Goal: Check status: Check status

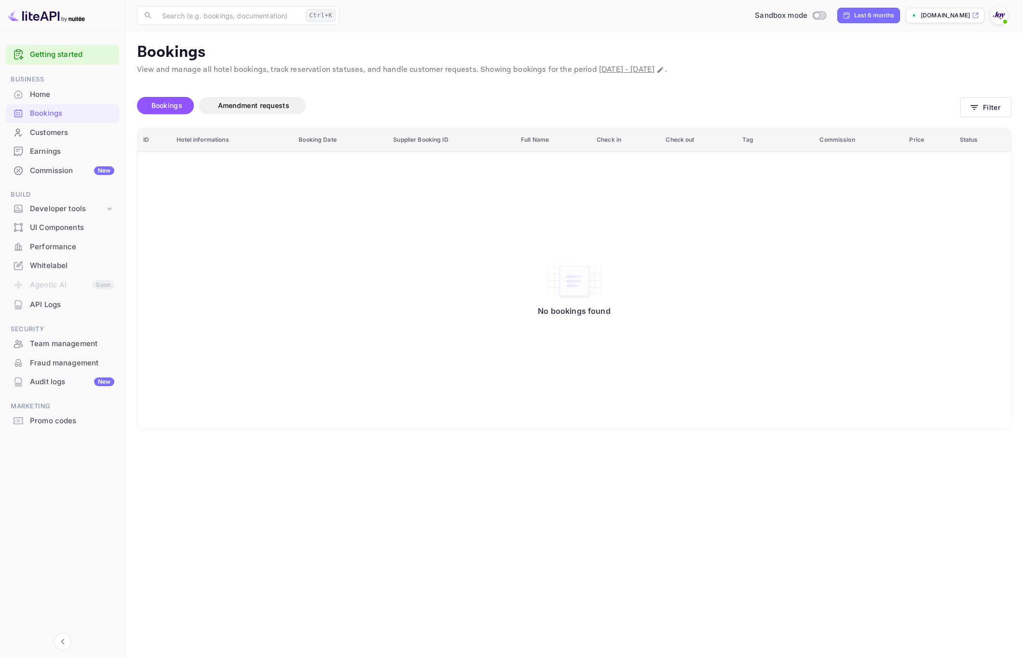
click at [320, 571] on main "Bookings View and manage all hotel bookings, track reservation statuses, and ha…" at bounding box center [574, 344] width 898 height 627
drag, startPoint x: 318, startPoint y: 378, endPoint x: 230, endPoint y: 77, distance: 314.1
click at [317, 366] on div "No bookings found" at bounding box center [574, 290] width 854 height 263
click at [663, 70] on icon "Change date range" at bounding box center [660, 70] width 6 height 6
select select "2"
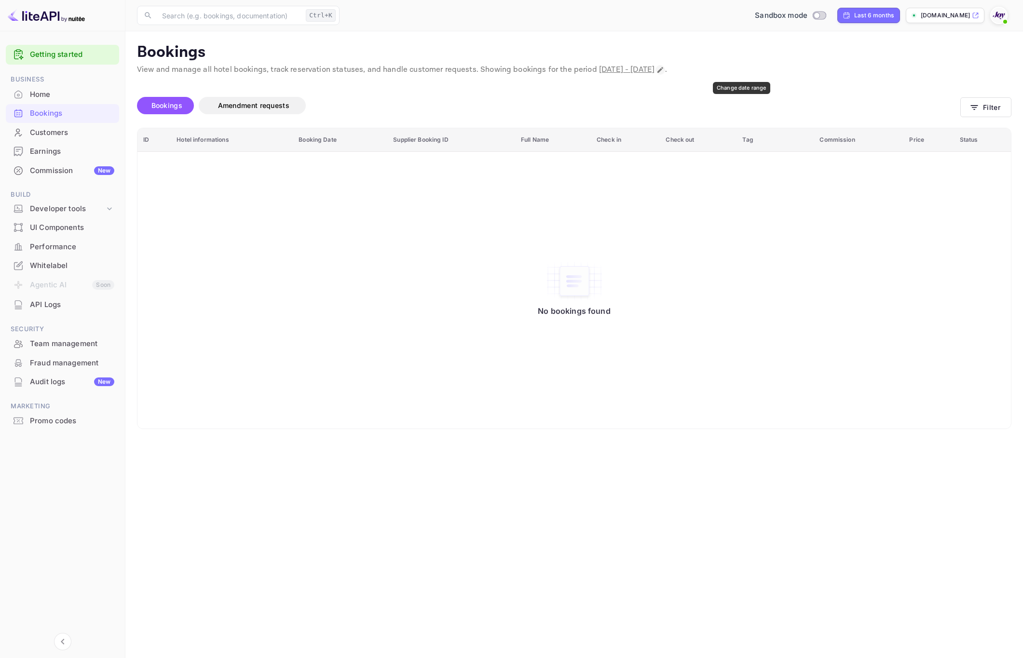
select select "2025"
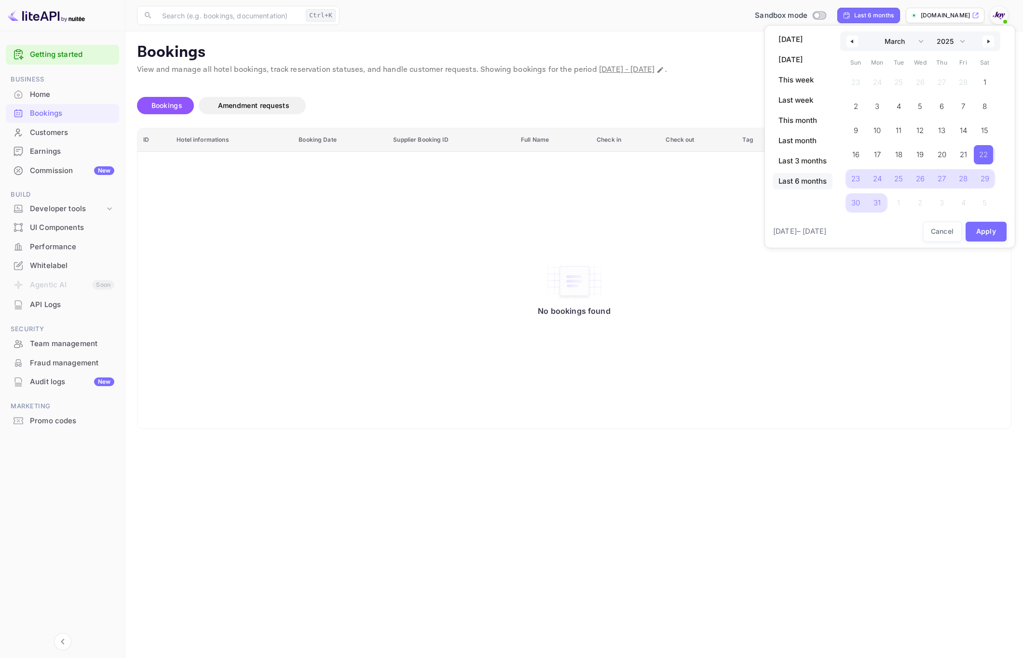
click at [791, 184] on span "Last 6 months" at bounding box center [803, 181] width 60 height 16
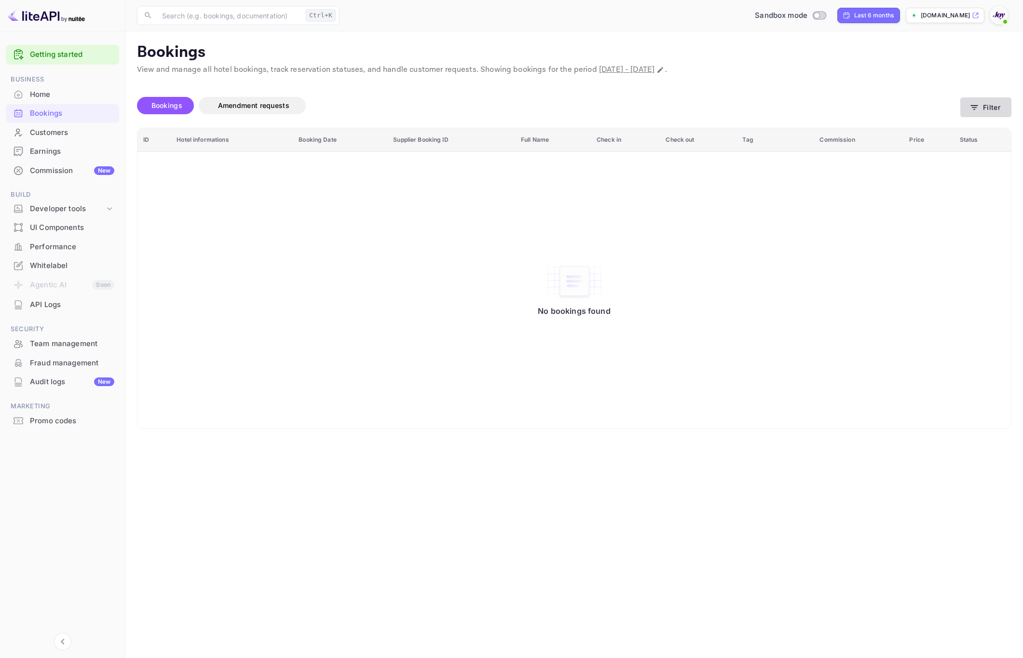
click at [993, 104] on button "Filter" at bounding box center [985, 107] width 51 height 20
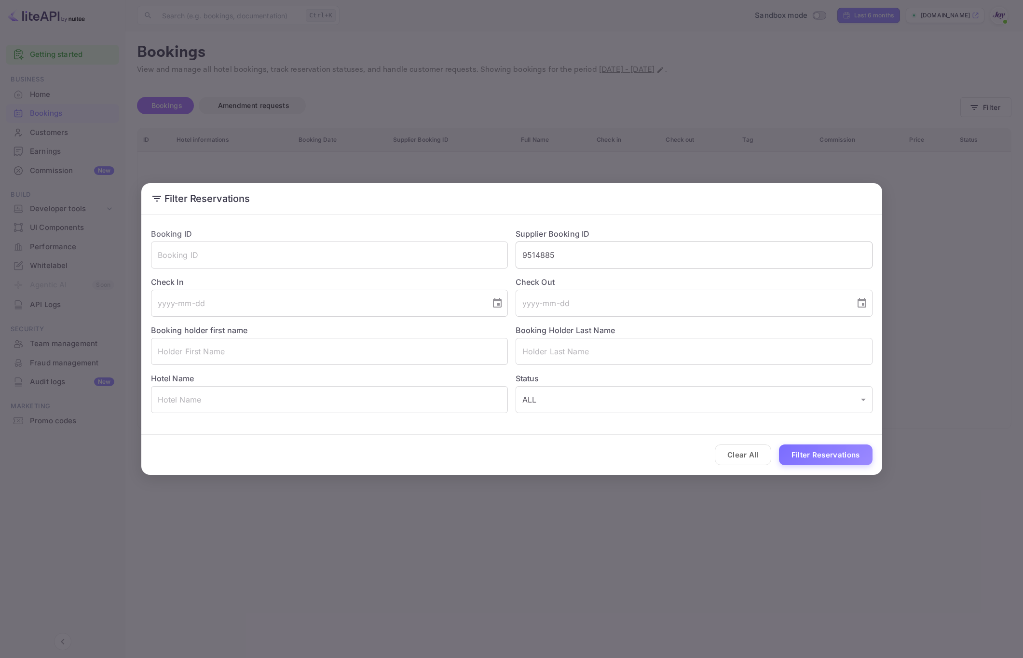
click at [622, 264] on input "9514885" at bounding box center [694, 255] width 357 height 27
click at [622, 263] on input "9514885" at bounding box center [694, 255] width 357 height 27
type input "9029916"
click at [836, 446] on button "Filter Reservations" at bounding box center [826, 455] width 94 height 21
click at [907, 431] on div "Filter Reservations Booking ID ​ Supplier Booking ID 9029916 ​ Check In ​ Check…" at bounding box center [511, 329] width 1023 height 658
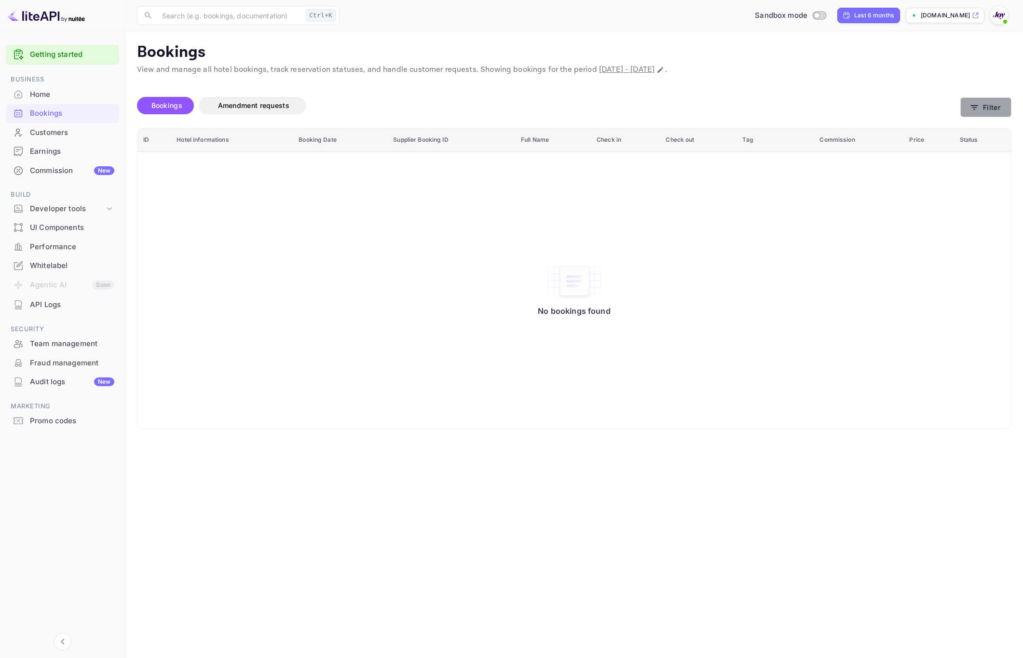
click at [984, 102] on button "Filter" at bounding box center [985, 107] width 51 height 20
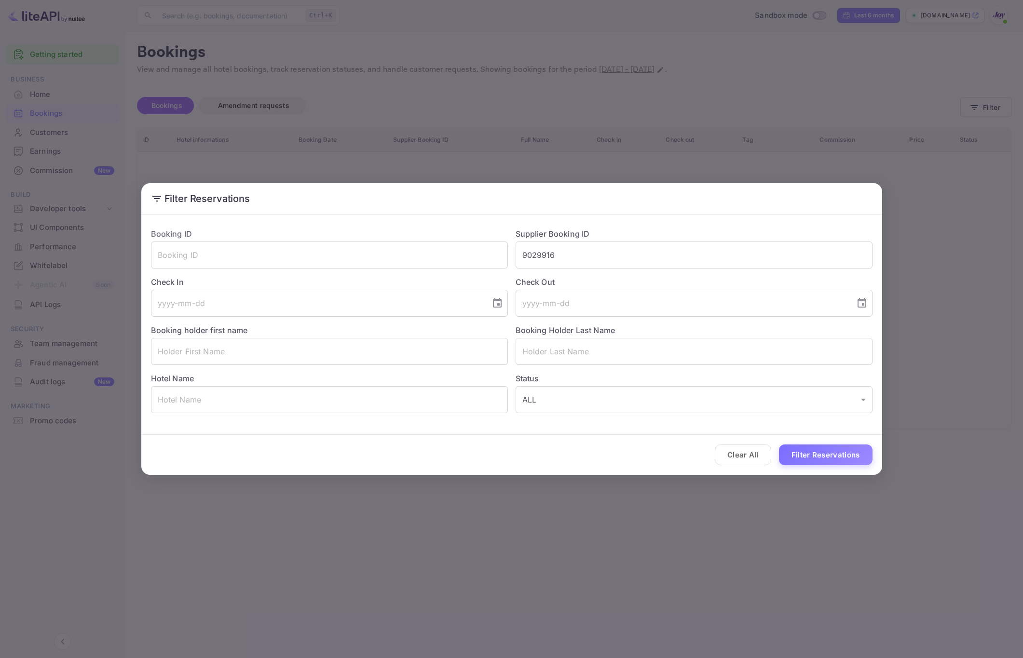
click at [957, 437] on div "Filter Reservations Booking ID ​ Supplier Booking ID 9029916 ​ Check In ​ Check…" at bounding box center [511, 329] width 1023 height 658
